Goal: Task Accomplishment & Management: Manage account settings

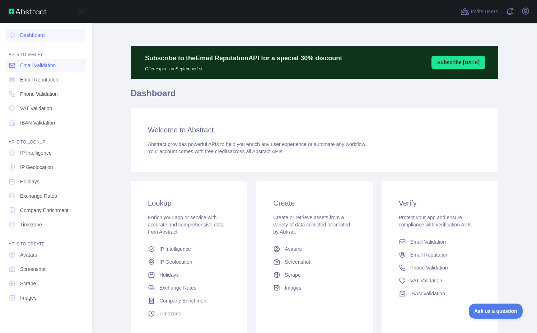
click at [55, 67] on span "Email Validation" at bounding box center [38, 65] width 36 height 7
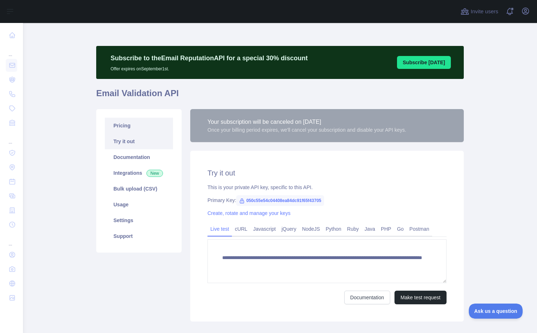
click at [134, 125] on link "Pricing" at bounding box center [139, 126] width 68 height 16
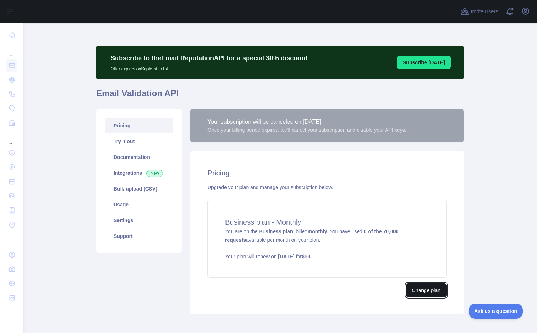
click at [428, 290] on button "Change plan" at bounding box center [426, 290] width 41 height 14
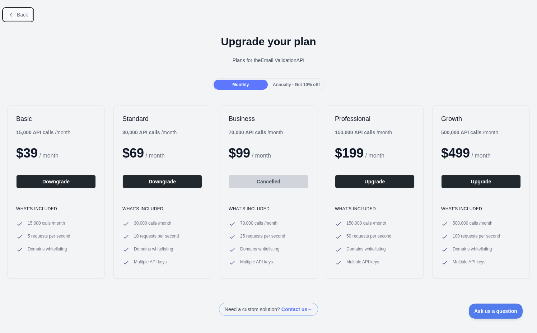
click at [26, 12] on span "Back" at bounding box center [22, 15] width 11 height 6
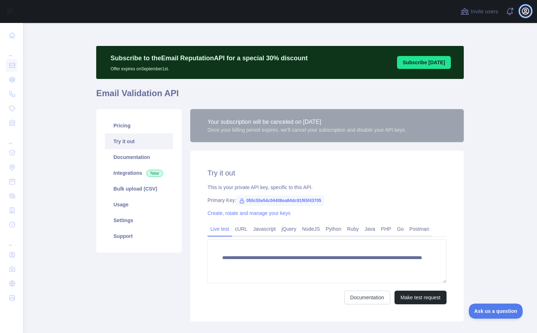
click at [523, 11] on icon "button" at bounding box center [525, 11] width 9 height 9
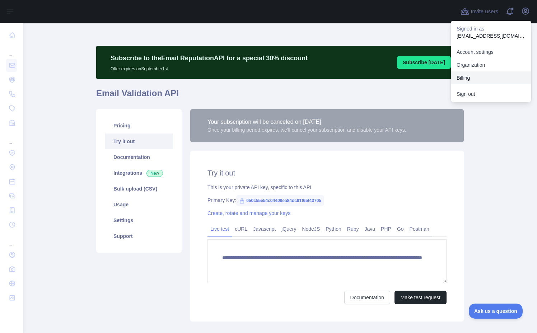
click at [467, 76] on button "Billing" at bounding box center [491, 77] width 80 height 13
